Goal: Task Accomplishment & Management: Use online tool/utility

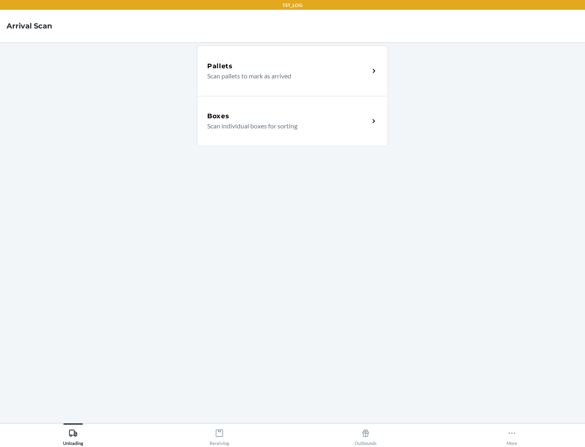
click at [288, 116] on div "Boxes" at bounding box center [288, 116] width 162 height 10
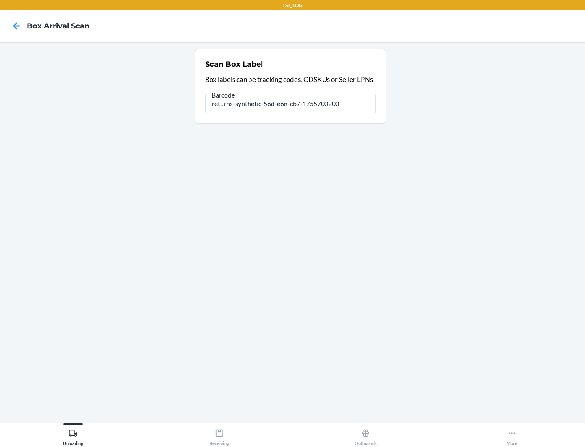
type input "returns-synthetic-56d-e6n-cb7-1755700200"
